Goal: Contribute content

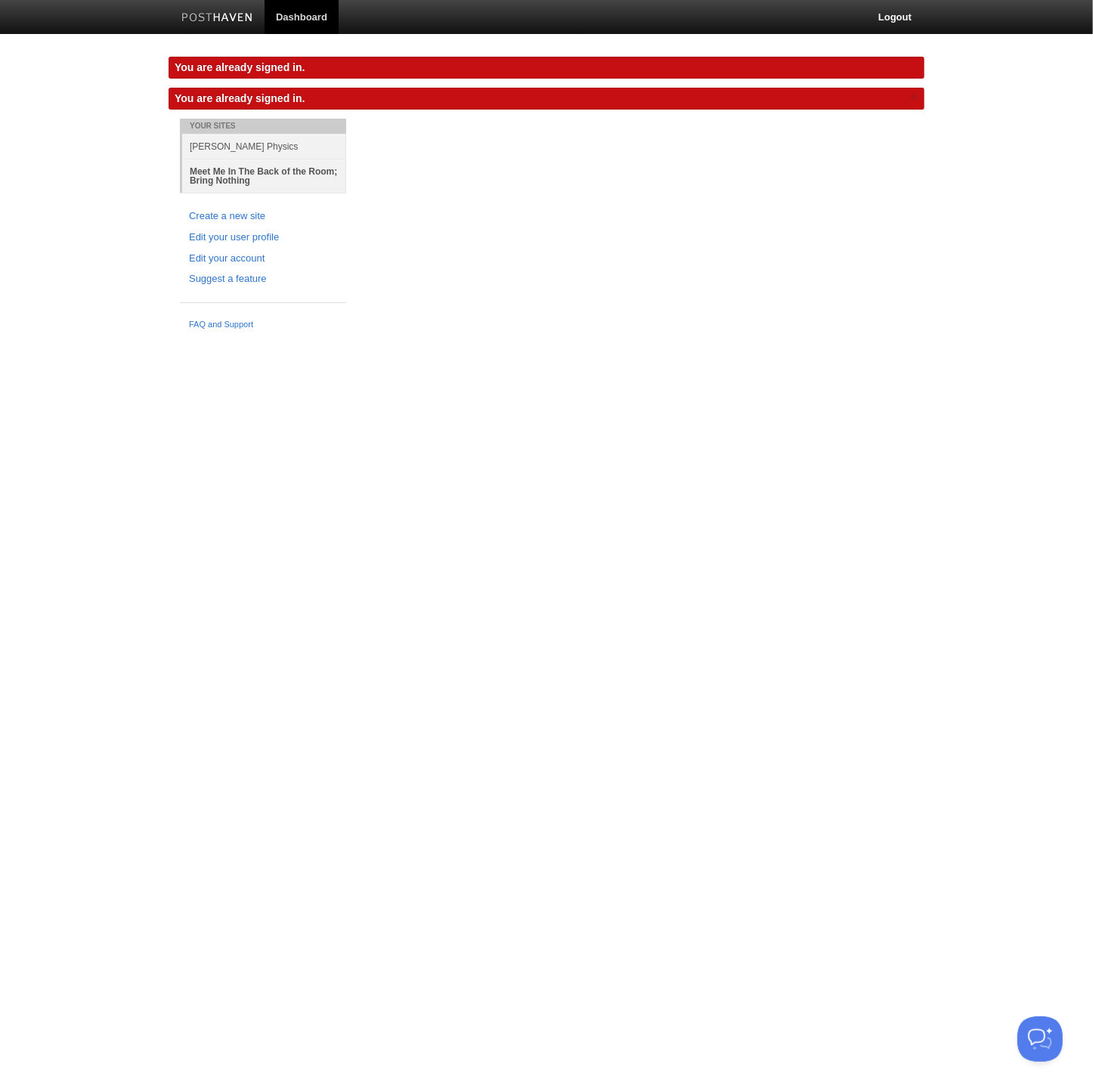
click at [238, 163] on link "Meet Me In The Back of the Room; Bring Nothing" at bounding box center [264, 176] width 164 height 34
click at [239, 167] on link "Meet Me In The Back of the Room; Bring Nothing" at bounding box center [264, 176] width 164 height 34
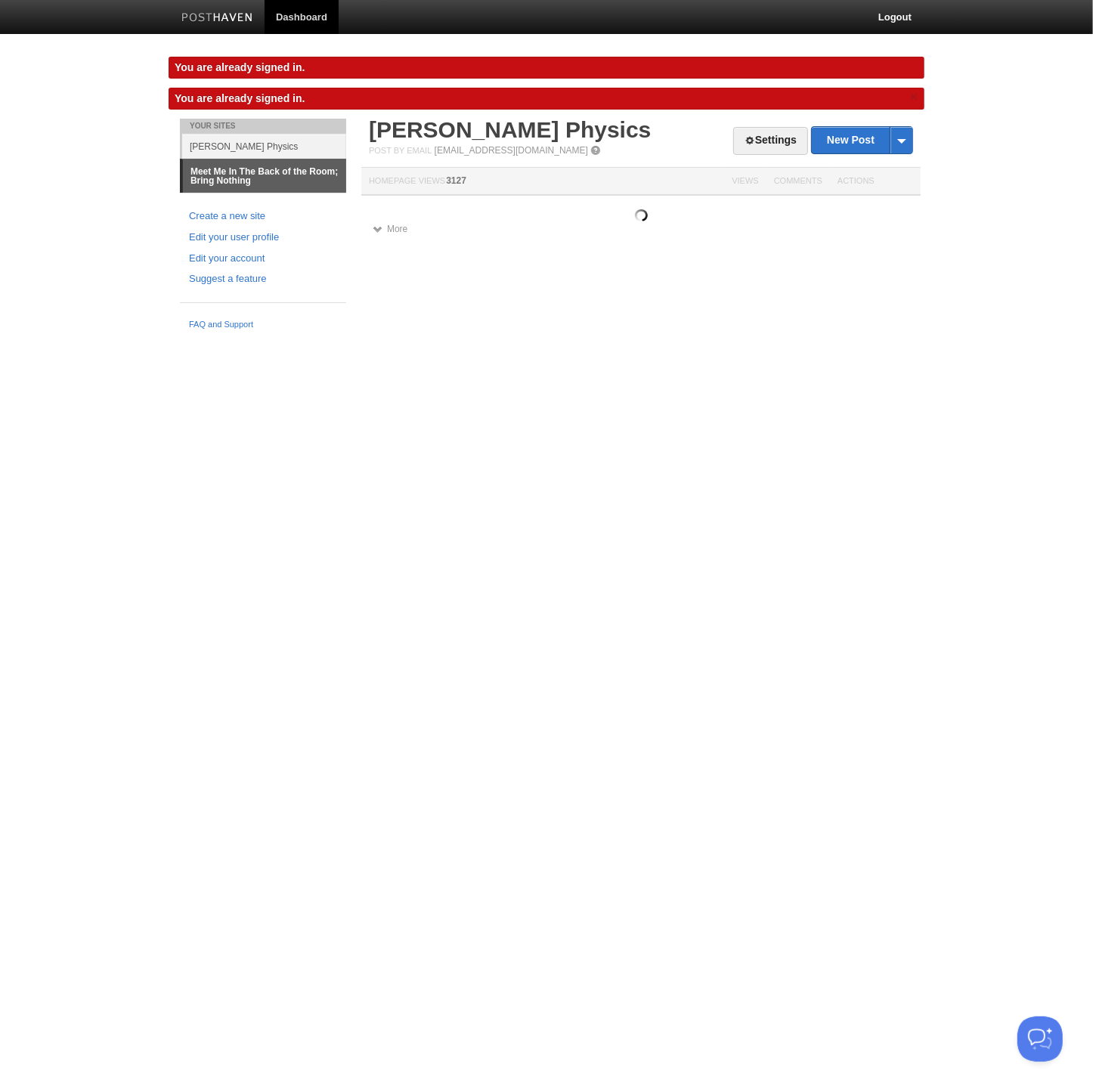
click at [239, 167] on link "Meet Me In The Back of the Room; Bring Nothing" at bounding box center [264, 176] width 163 height 33
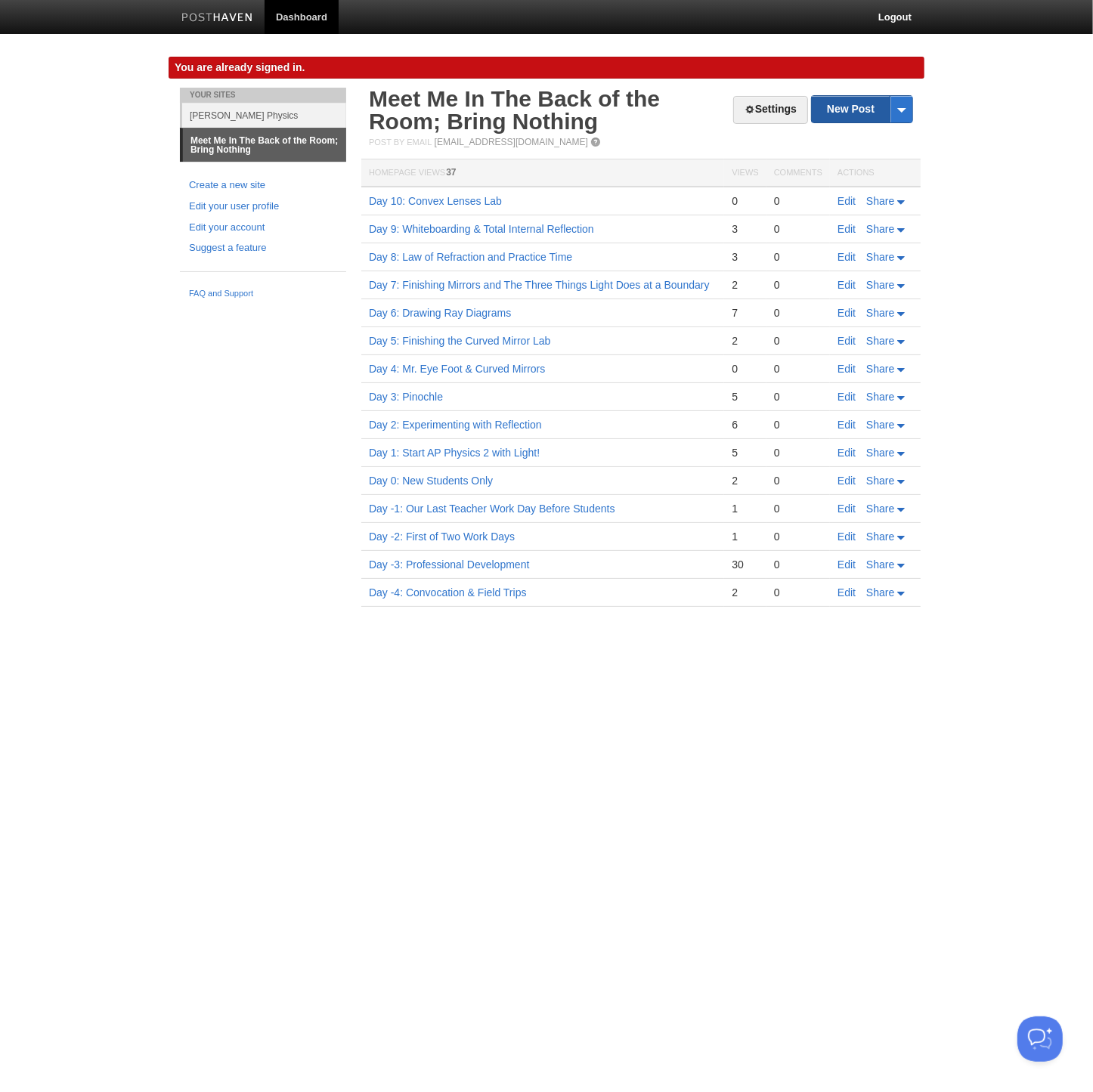
click at [849, 102] on link "New Post" at bounding box center [862, 109] width 101 height 26
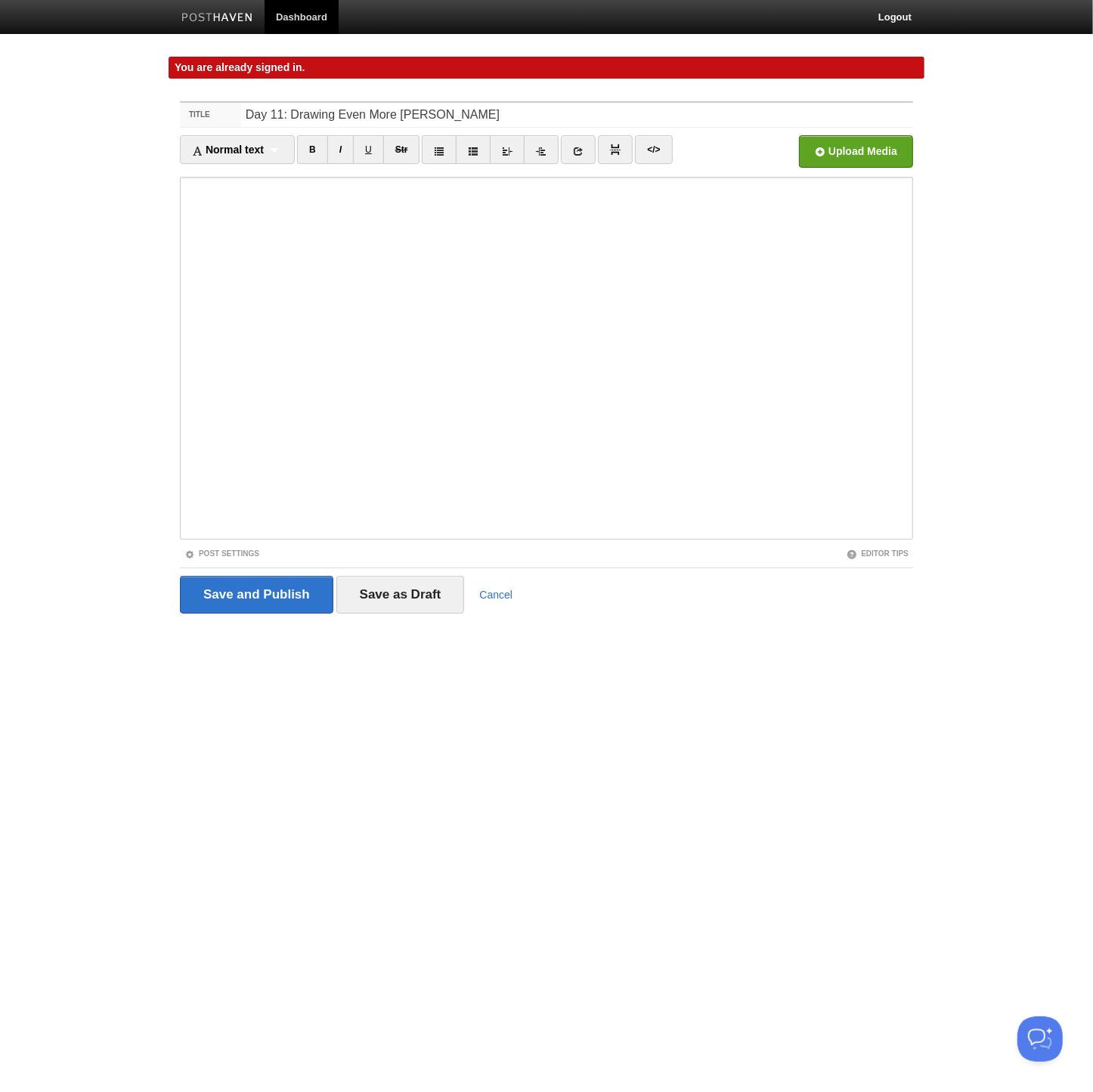
type input "Day 11: Drawing Even More [PERSON_NAME]"
click at [252, 578] on input "Save and Publish" at bounding box center [257, 595] width 154 height 38
